Goal: Information Seeking & Learning: Find specific fact

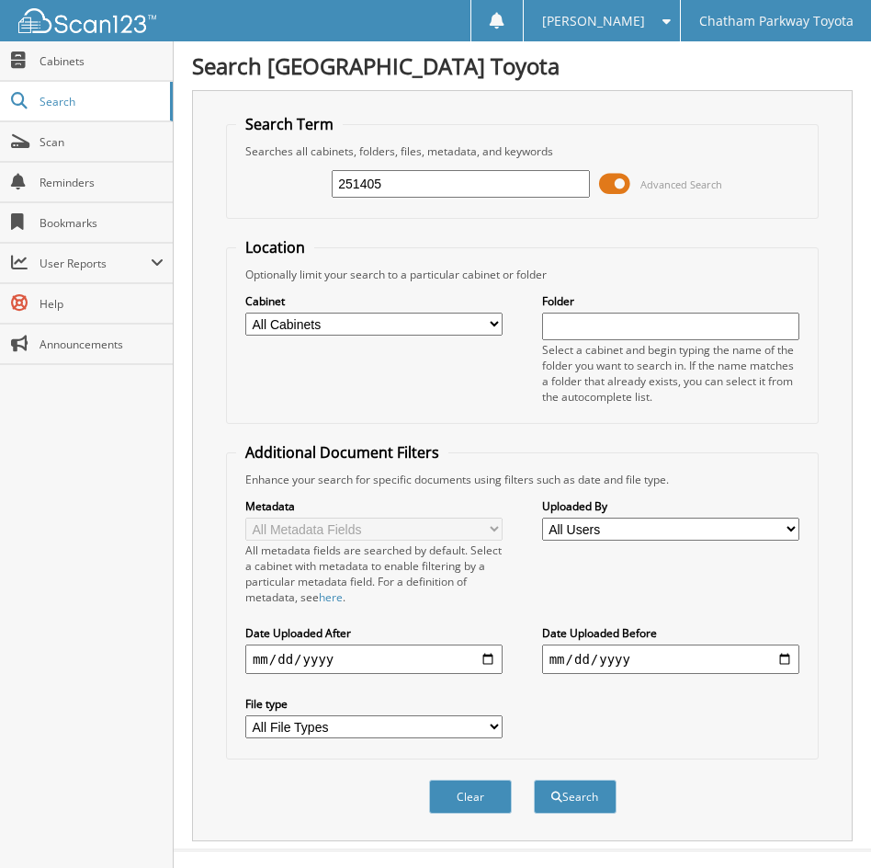
type input "251405"
click at [534, 779] on button "Search" at bounding box center [575, 796] width 83 height 34
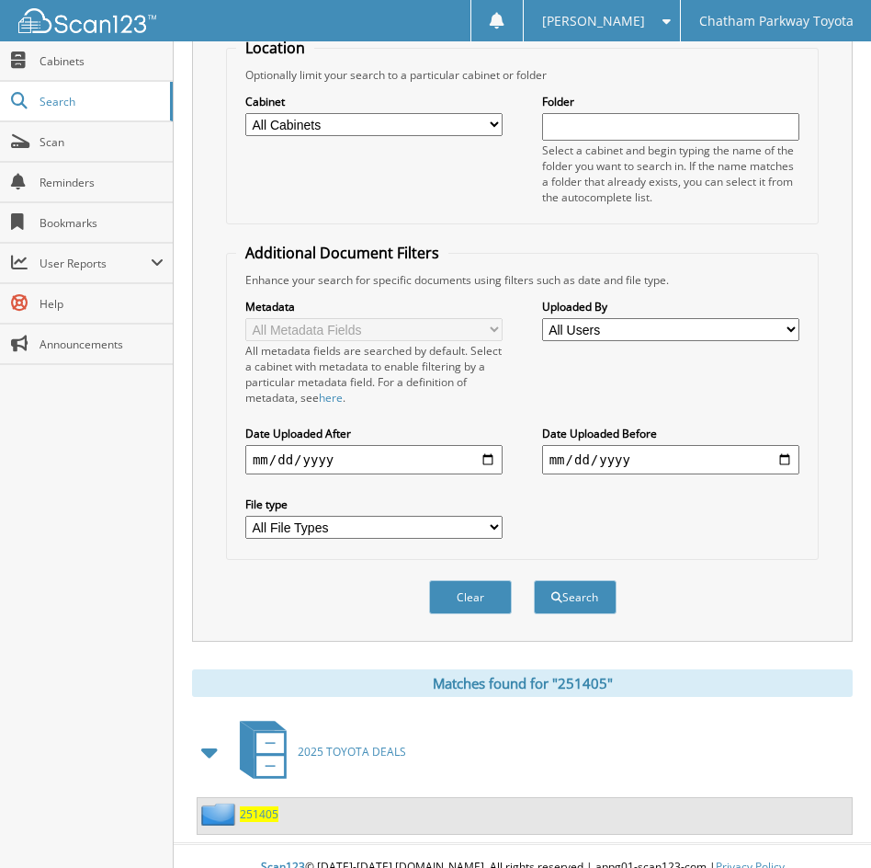
scroll to position [222, 0]
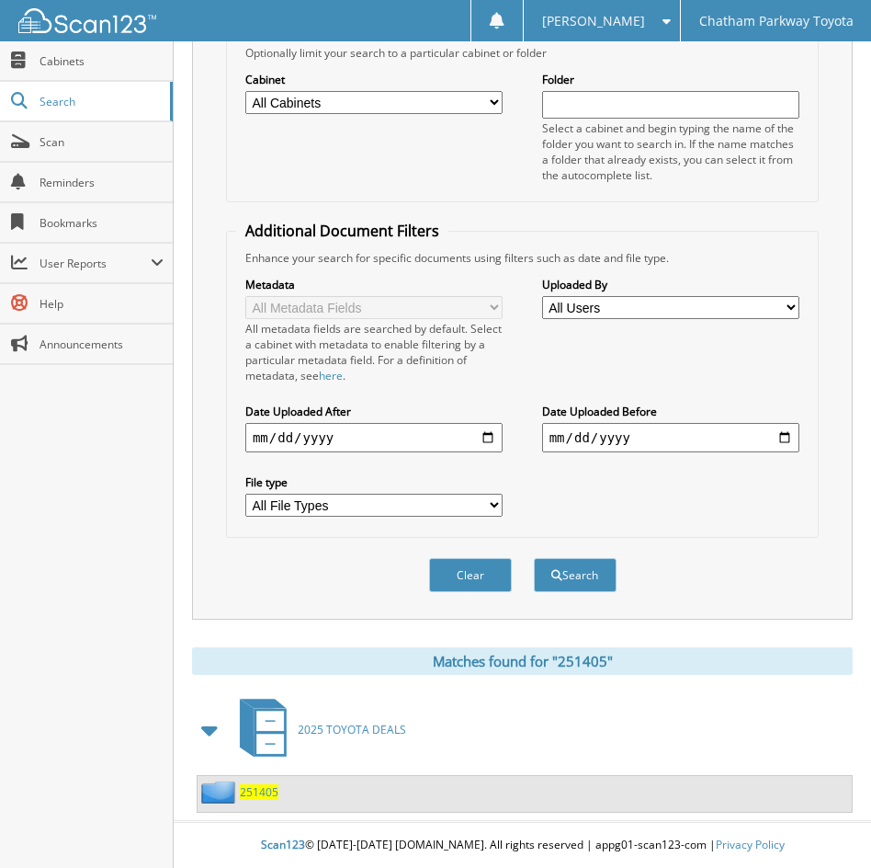
click at [259, 791] on span "251405" at bounding box center [259, 792] width 39 height 16
